Goal: Find specific page/section: Find specific page/section

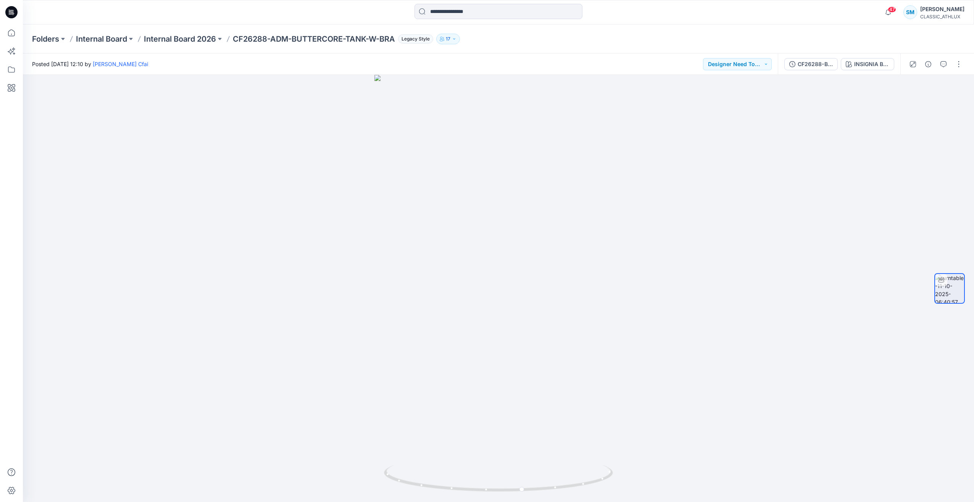
click at [15, 13] on icon at bounding box center [11, 12] width 12 height 12
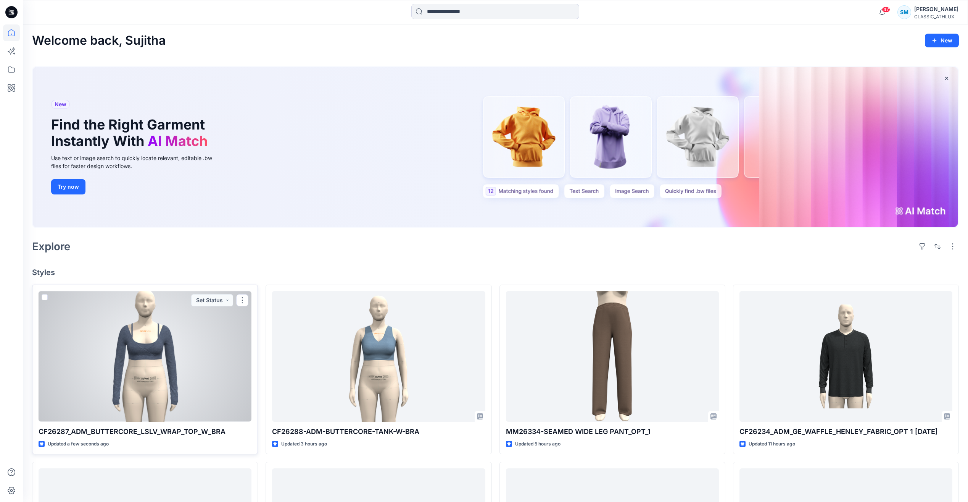
click at [182, 383] on div at bounding box center [145, 356] width 213 height 130
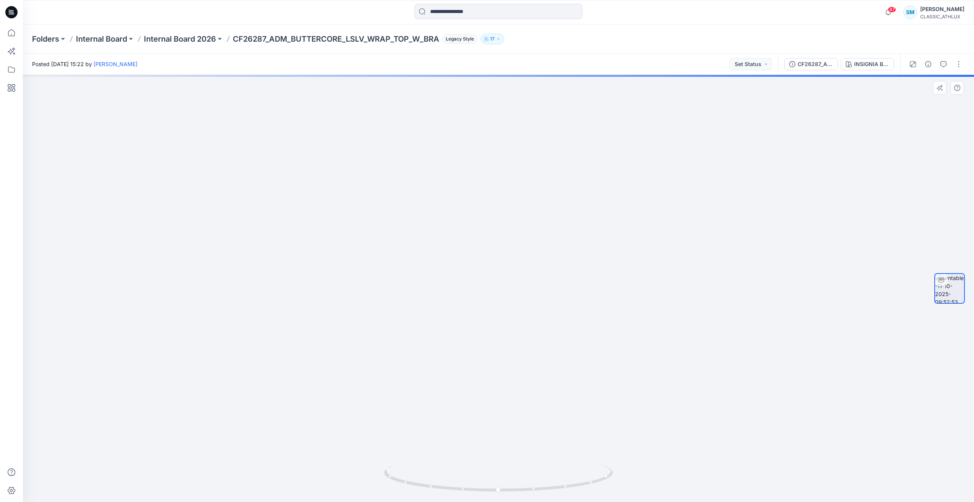
drag, startPoint x: 789, startPoint y: 300, endPoint x: 858, endPoint y: 337, distance: 78.4
click at [866, 333] on div at bounding box center [498, 288] width 951 height 427
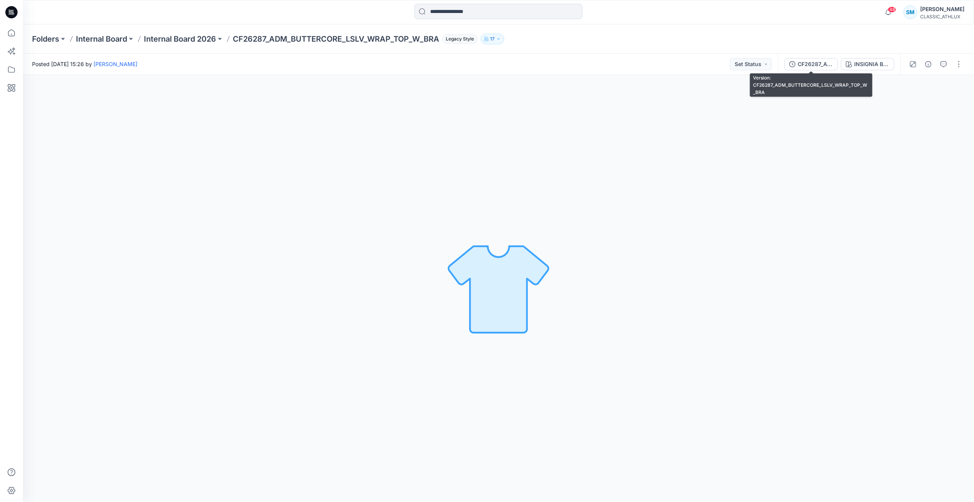
drag, startPoint x: 817, startPoint y: 66, endPoint x: 833, endPoint y: 69, distance: 16.9
click at [817, 66] on div "CF26287_ADM_BUTTERCORE_LSLV_WRAP_TOP_W_BRA" at bounding box center [815, 64] width 35 height 8
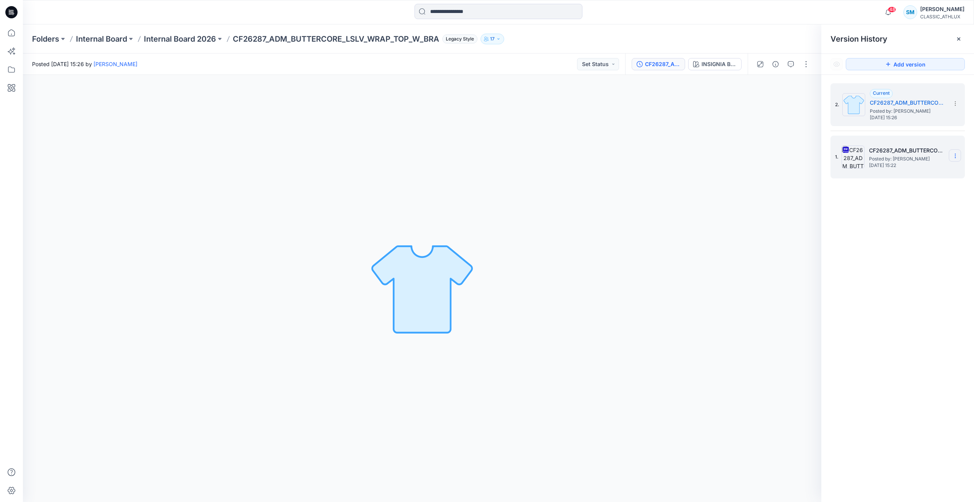
click at [957, 157] on icon at bounding box center [955, 156] width 6 height 6
click at [915, 235] on span "Delete Version" at bounding box center [903, 235] width 36 height 9
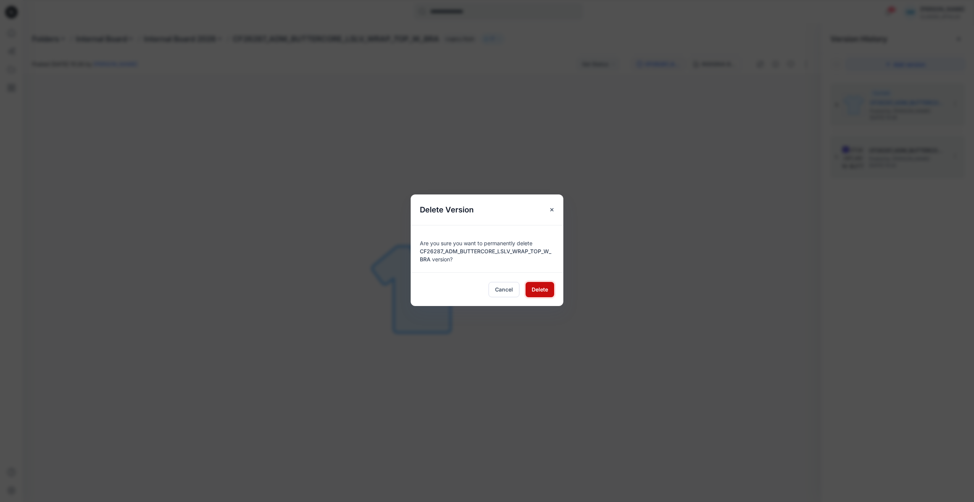
click at [542, 291] on span "Delete" at bounding box center [540, 289] width 16 height 8
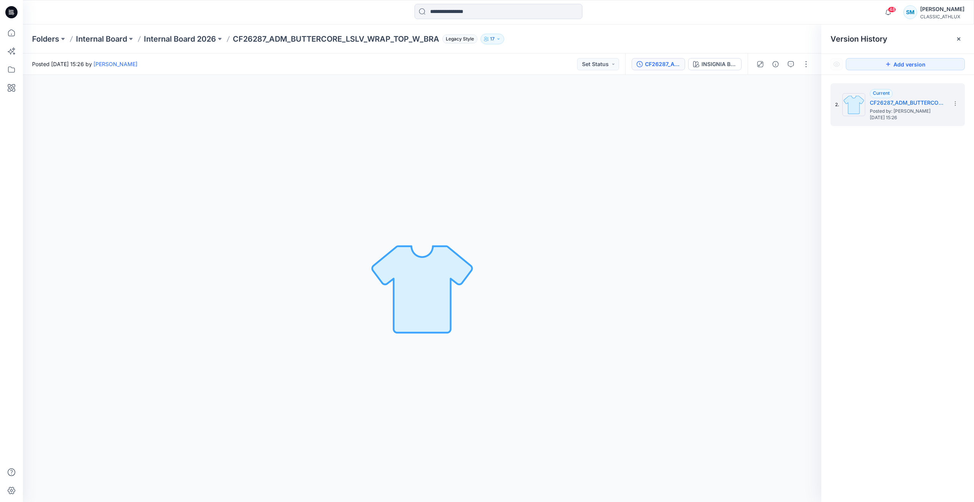
click at [877, 211] on div "2. Current CF26287_ADM_BUTTERCORE_LSLV_WRAP_TOP_W_BRA Posted by: Sujitha Mathav…" at bounding box center [897, 294] width 153 height 438
drag, startPoint x: 13, startPoint y: 13, endPoint x: 19, endPoint y: 1, distance: 13.7
click at [13, 13] on icon at bounding box center [11, 12] width 12 height 24
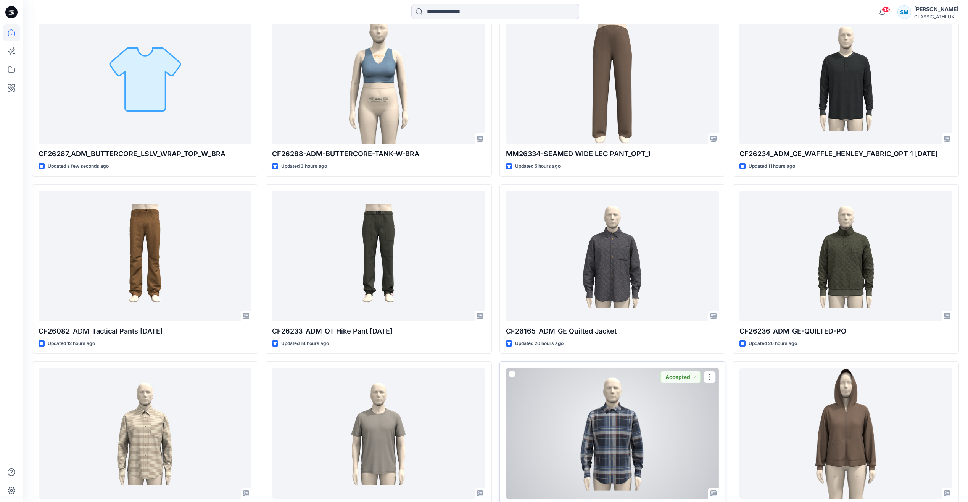
scroll to position [305, 0]
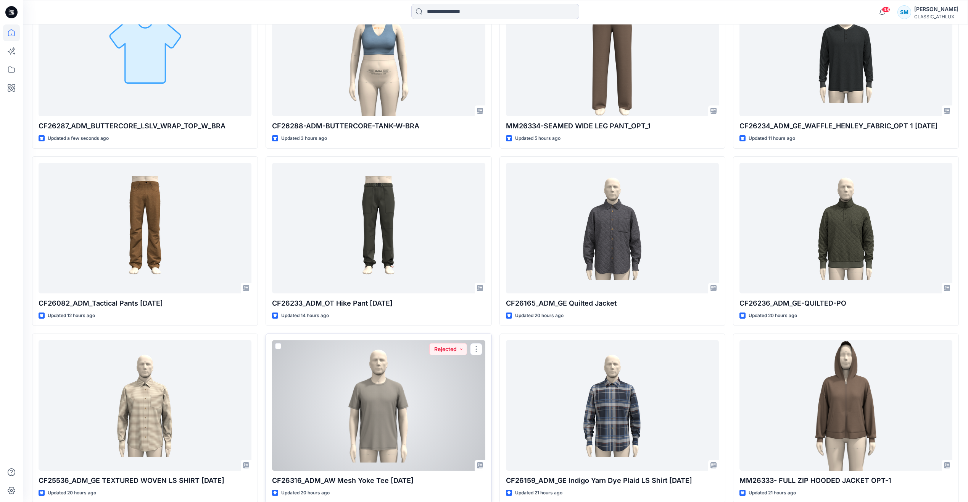
click at [396, 409] on div at bounding box center [378, 405] width 213 height 130
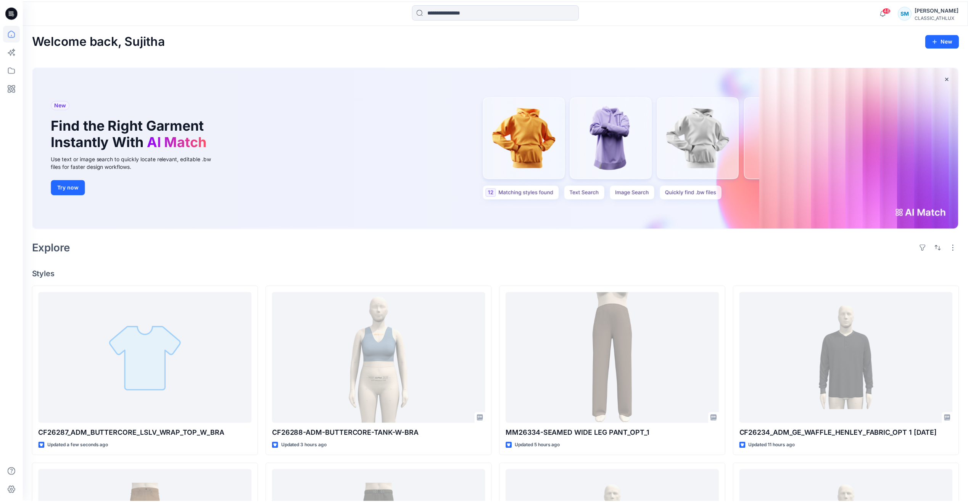
scroll to position [305, 0]
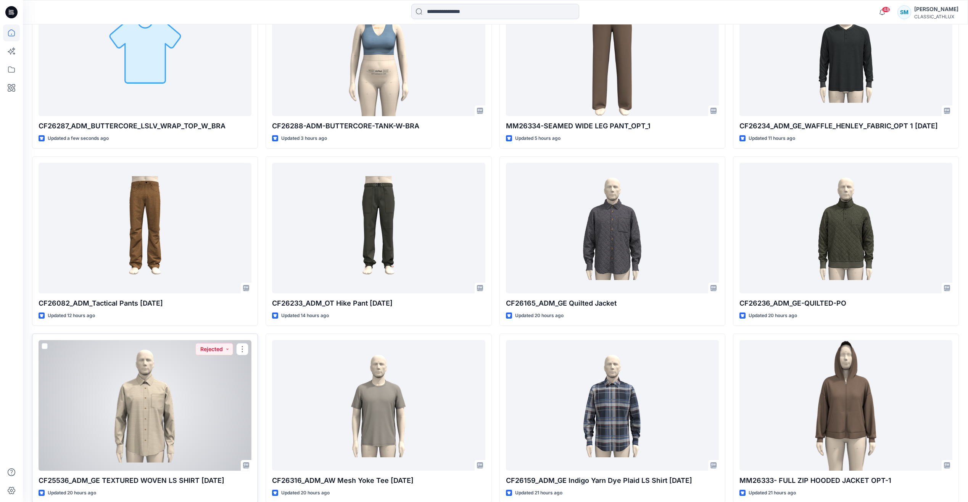
click at [194, 423] on div at bounding box center [145, 405] width 213 height 130
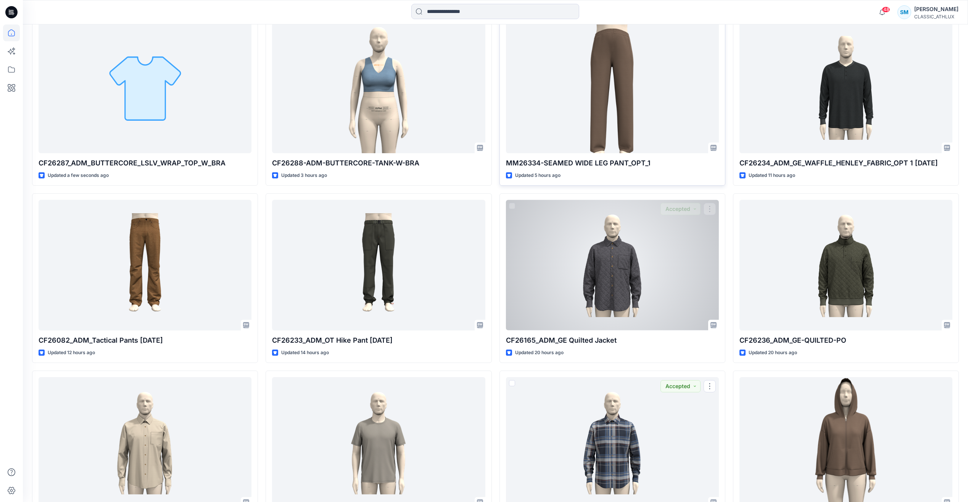
scroll to position [153, 0]
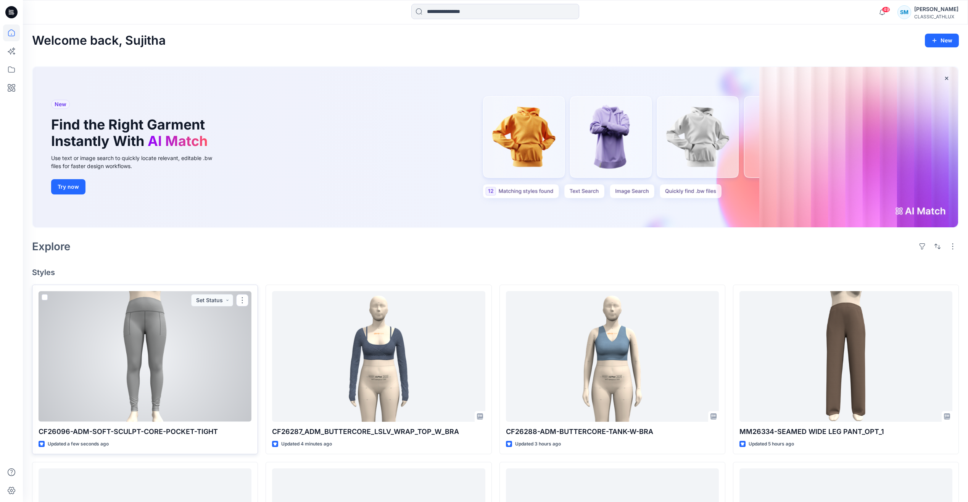
click at [187, 376] on div at bounding box center [145, 356] width 213 height 130
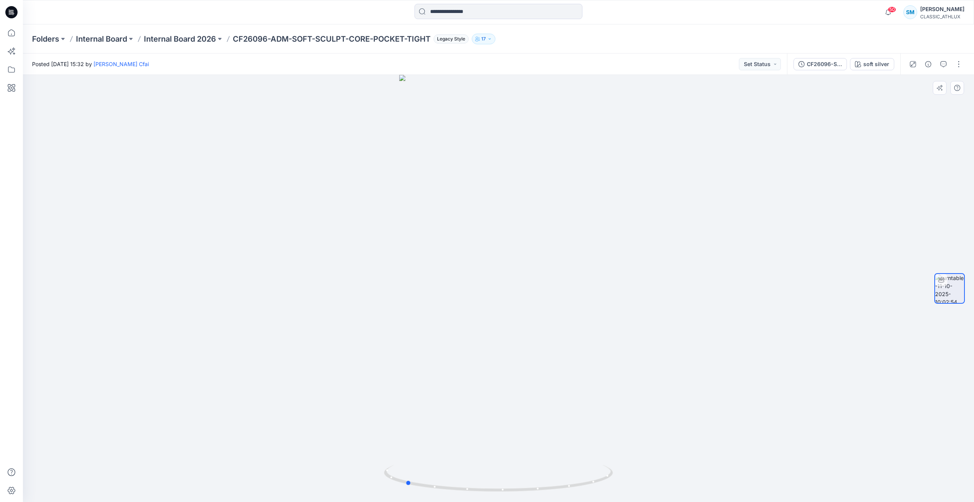
drag, startPoint x: 390, startPoint y: 477, endPoint x: 296, endPoint y: 326, distance: 178.0
click at [297, 328] on div at bounding box center [498, 288] width 951 height 427
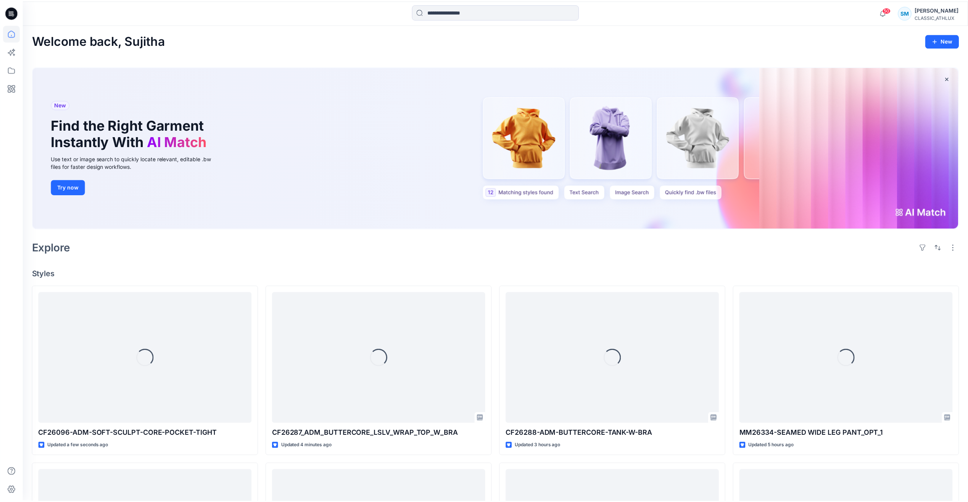
scroll to position [153, 0]
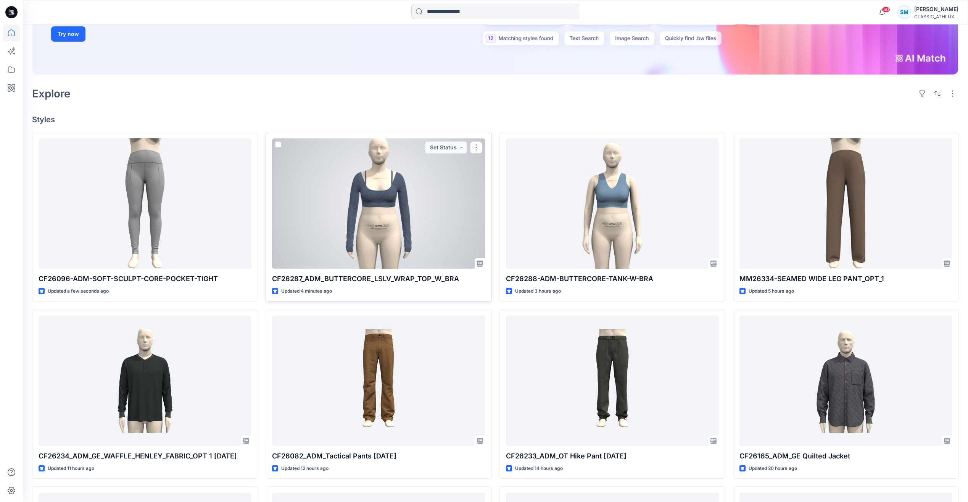
click at [426, 204] on div at bounding box center [378, 203] width 213 height 130
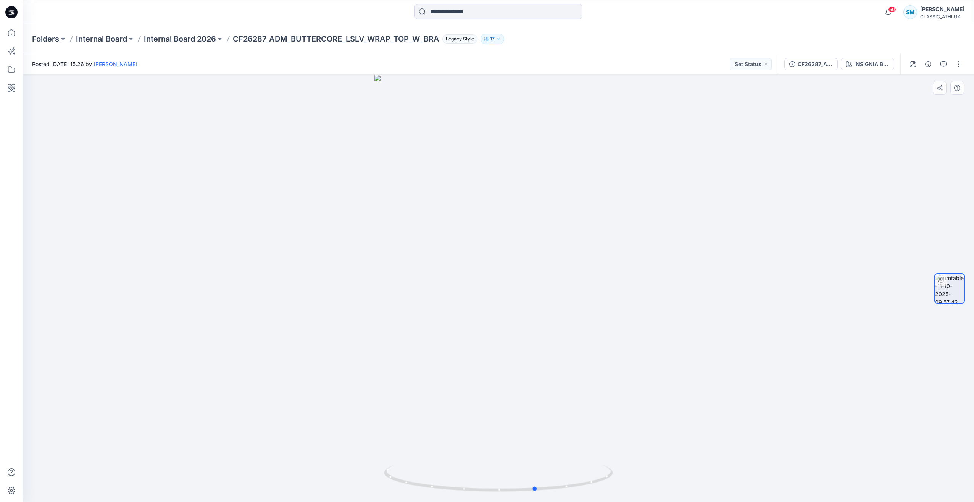
drag, startPoint x: 352, startPoint y: 343, endPoint x: 158, endPoint y: 252, distance: 214.8
click at [158, 252] on div at bounding box center [498, 288] width 951 height 427
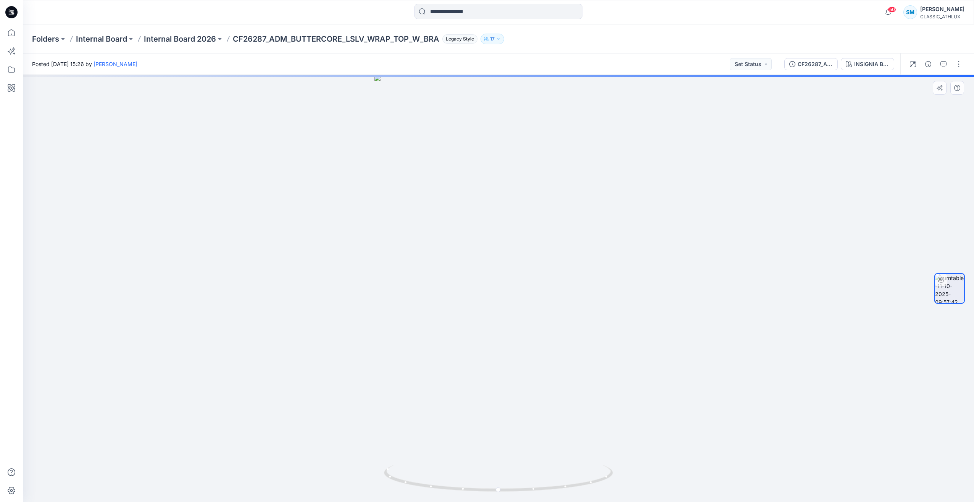
drag, startPoint x: 358, startPoint y: 221, endPoint x: 398, endPoint y: 151, distance: 80.0
click at [358, 220] on div at bounding box center [498, 288] width 951 height 427
